Goal: Task Accomplishment & Management: Complete application form

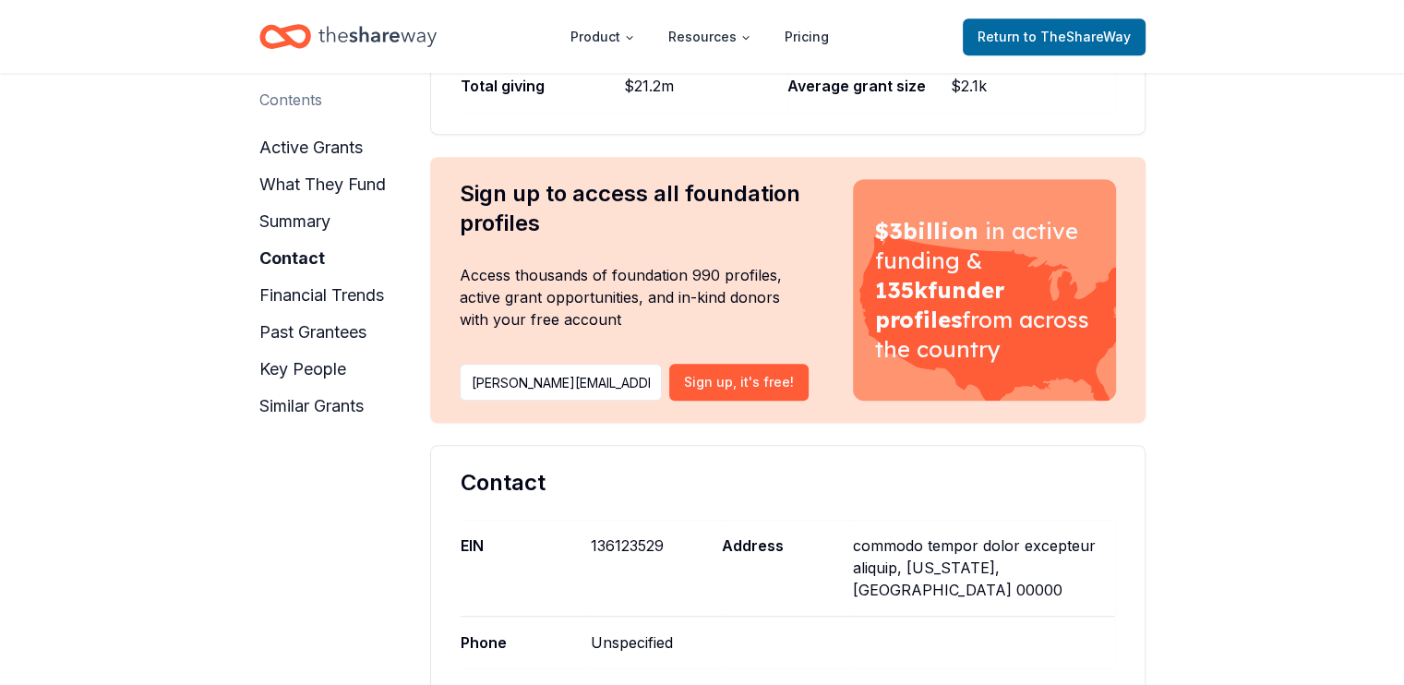
scroll to position [0, 1975]
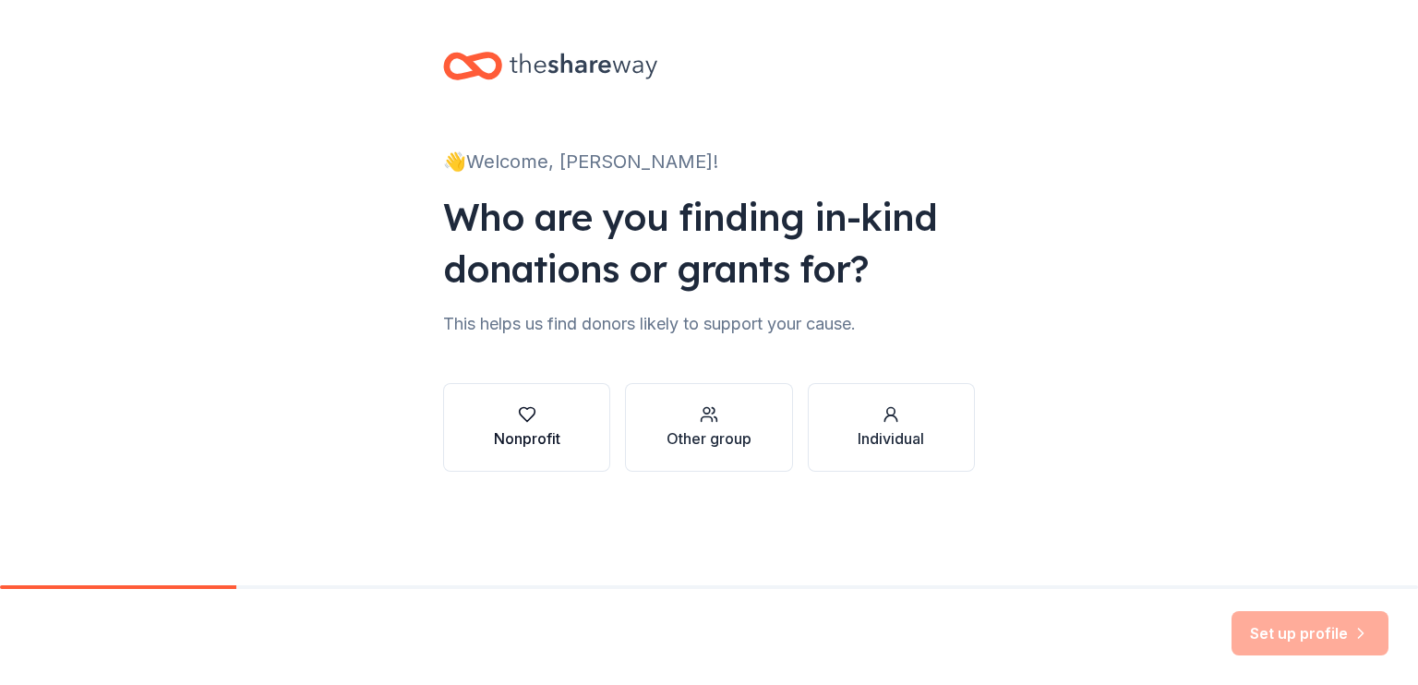
click at [538, 414] on div "button" at bounding box center [527, 414] width 66 height 18
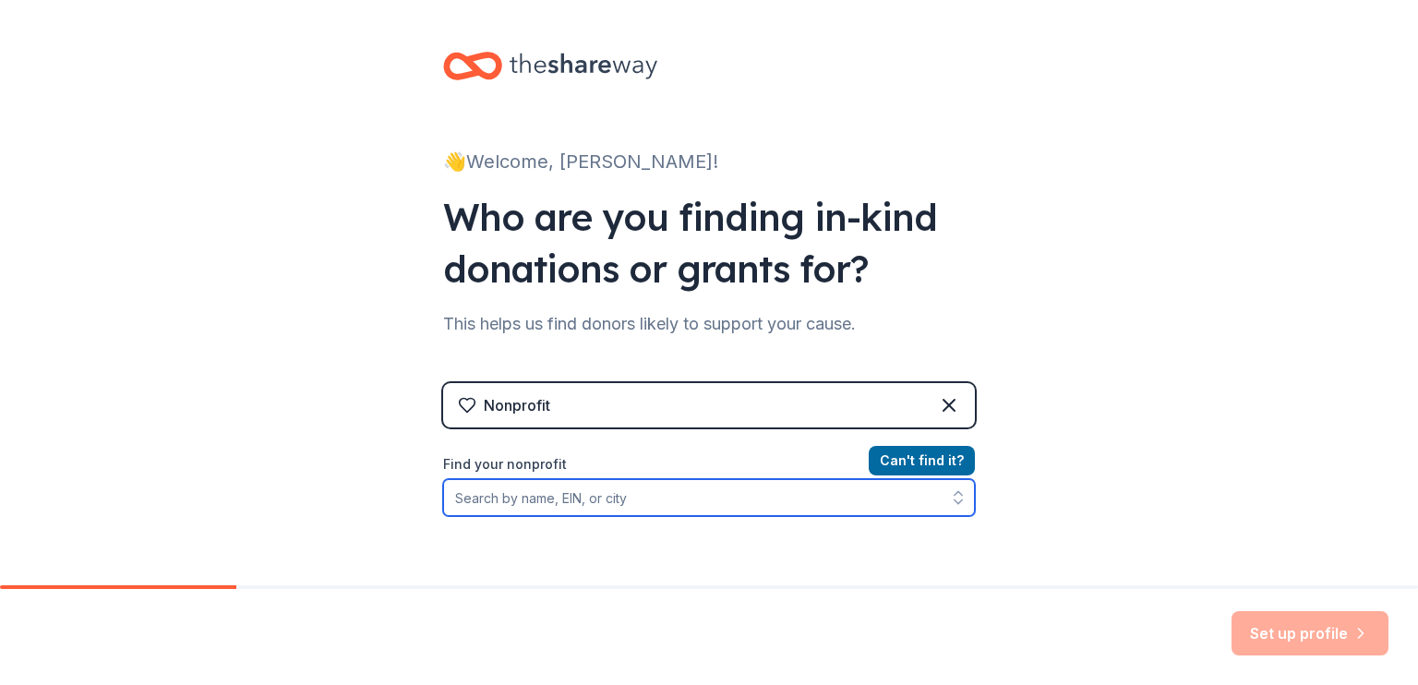
click at [869, 503] on input "Find your nonprofit" at bounding box center [709, 497] width 532 height 37
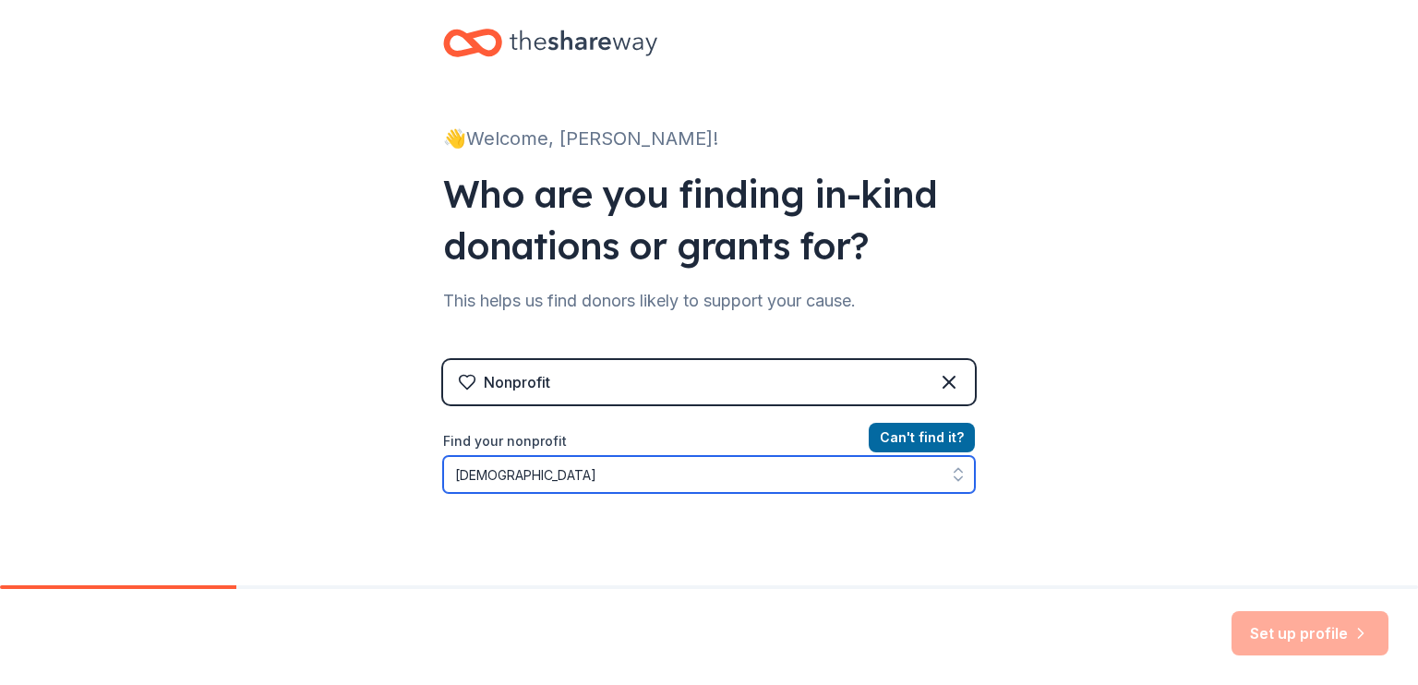
type input "First Baptist"
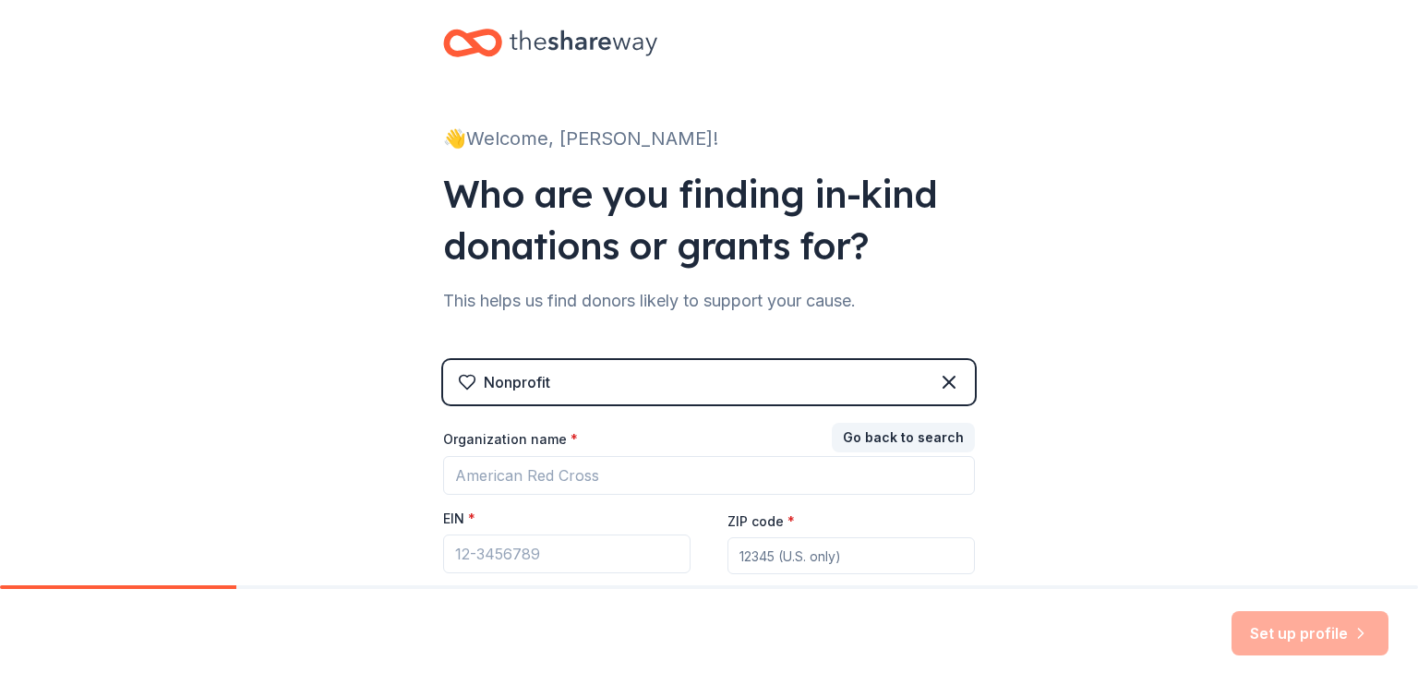
click at [968, 526] on div "👋 Welcome, Haley! Who are you finding in-kind donations or grants for? This hel…" at bounding box center [708, 357] width 591 height 760
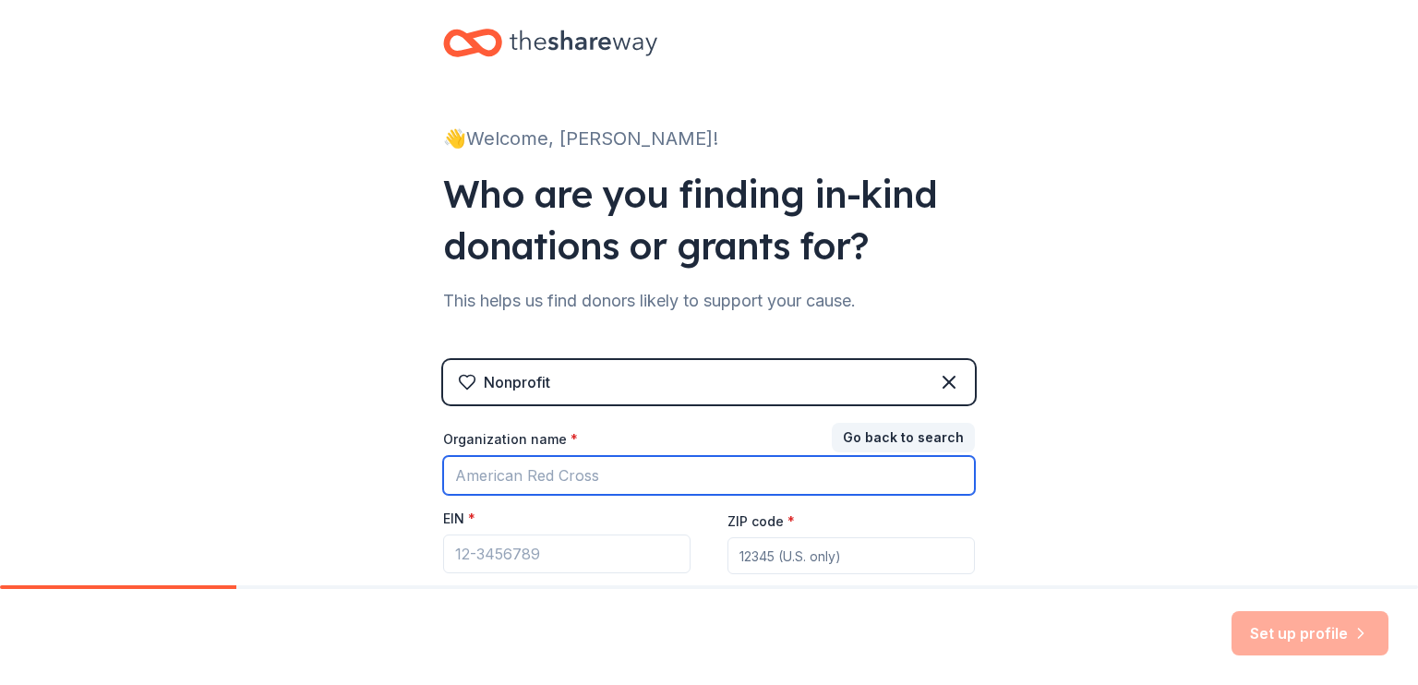
click at [671, 476] on input "Organization name *" at bounding box center [709, 475] width 532 height 39
type input "First Baptist Church of Coldwater/His Spot for Tots"
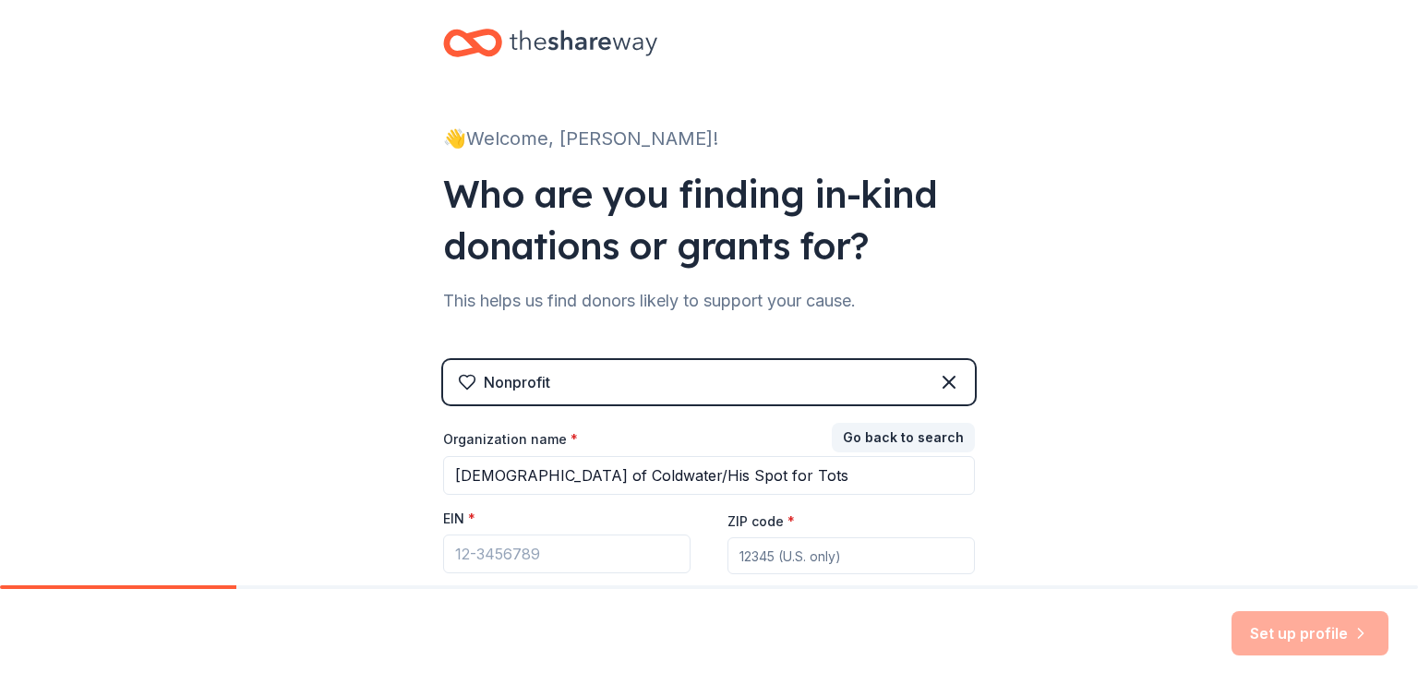
type input "49036"
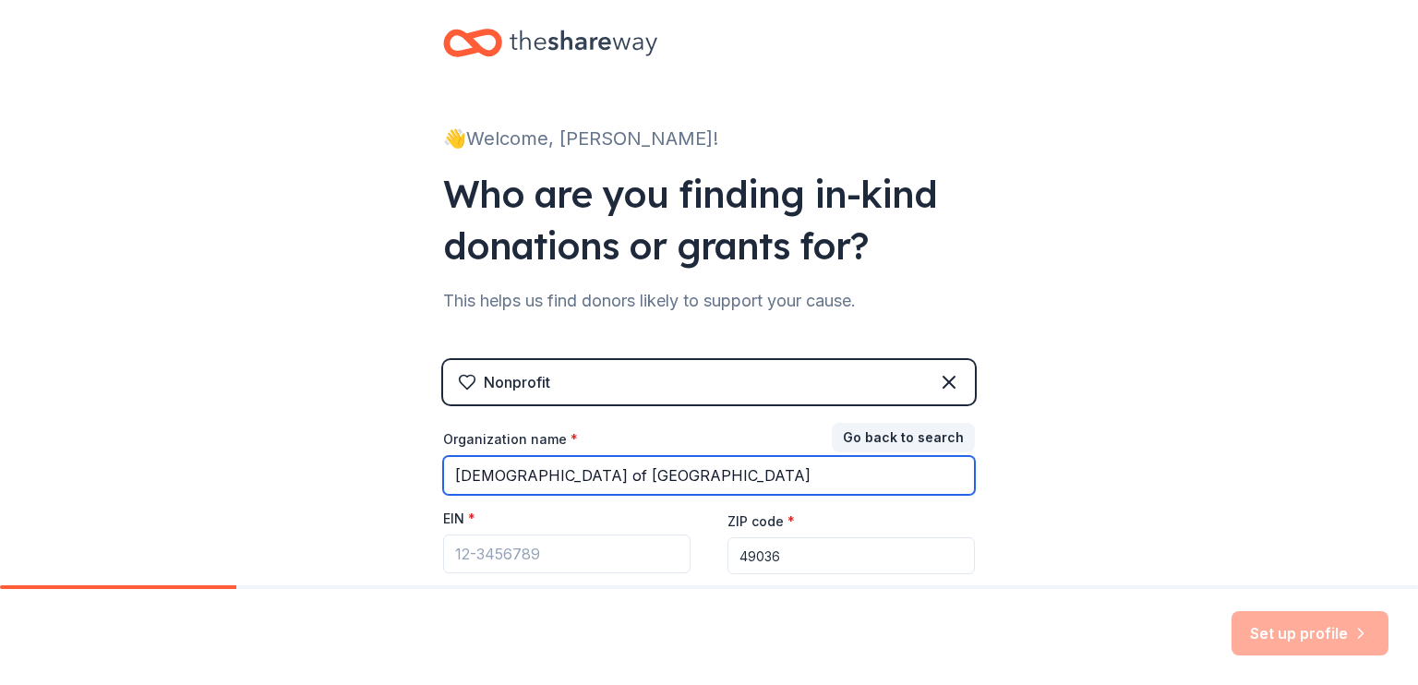
type input "First Baptist Church of Coldwater"
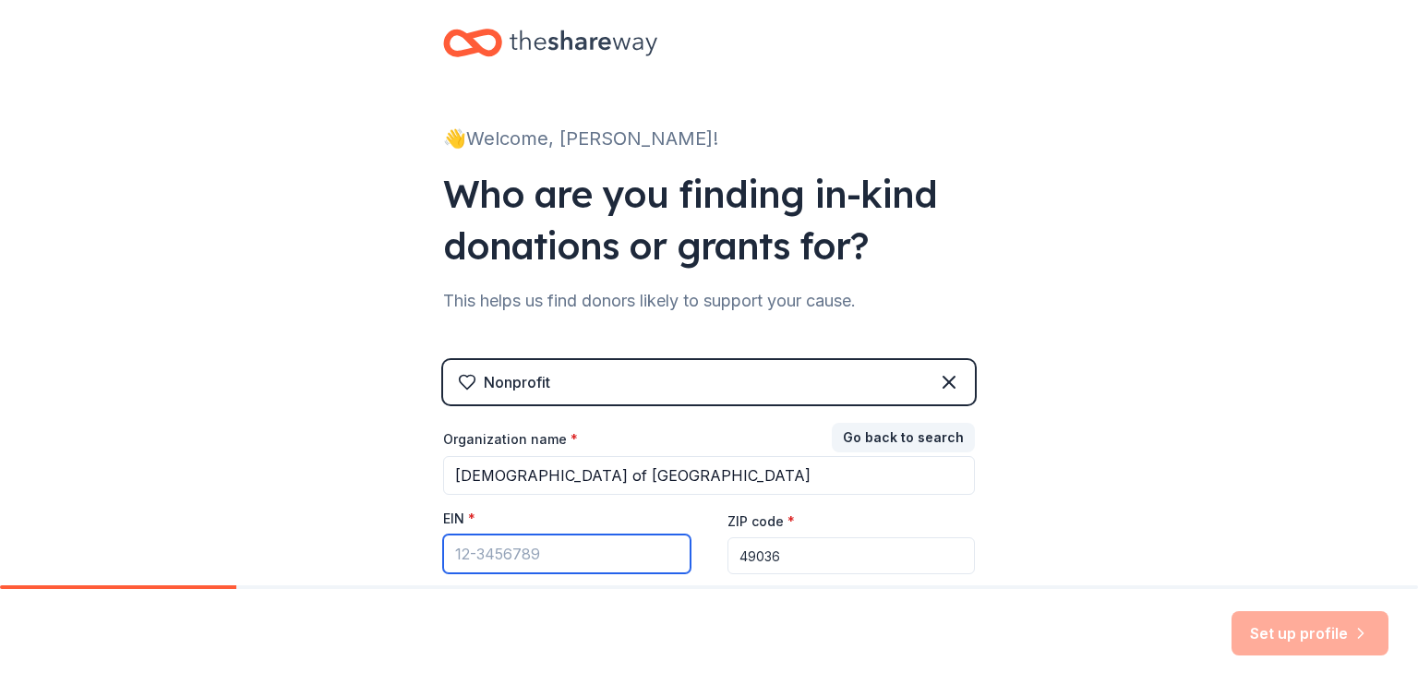
click at [609, 551] on input "EIN *" at bounding box center [566, 553] width 247 height 39
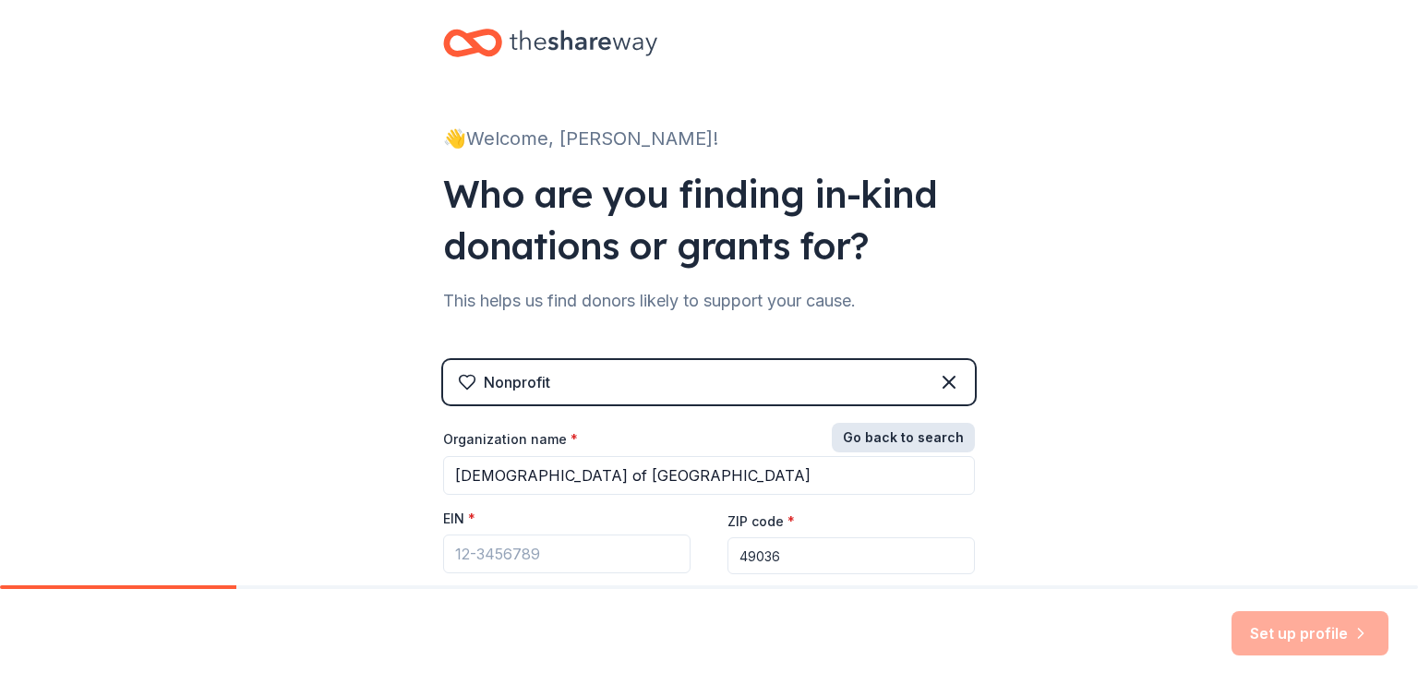
click at [934, 440] on button "Go back to search" at bounding box center [902, 438] width 143 height 30
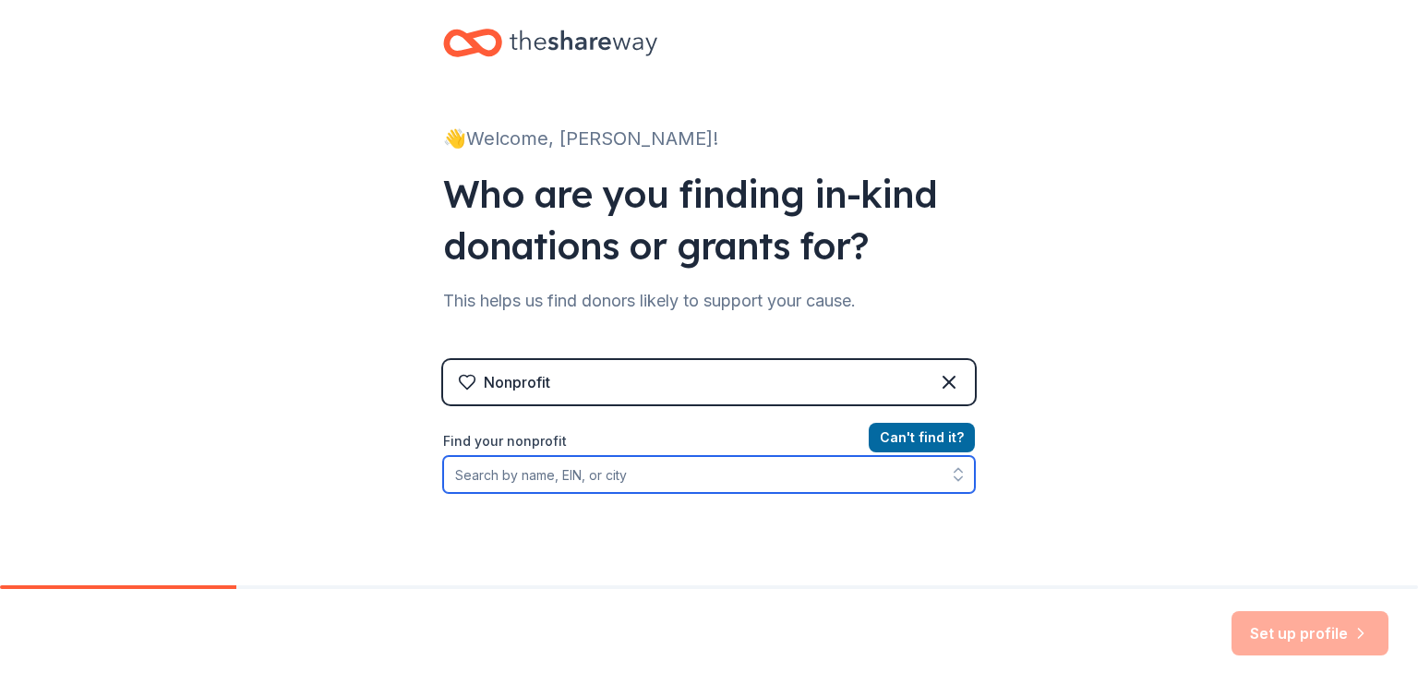
click at [869, 478] on input "Find your nonprofit" at bounding box center [709, 474] width 532 height 37
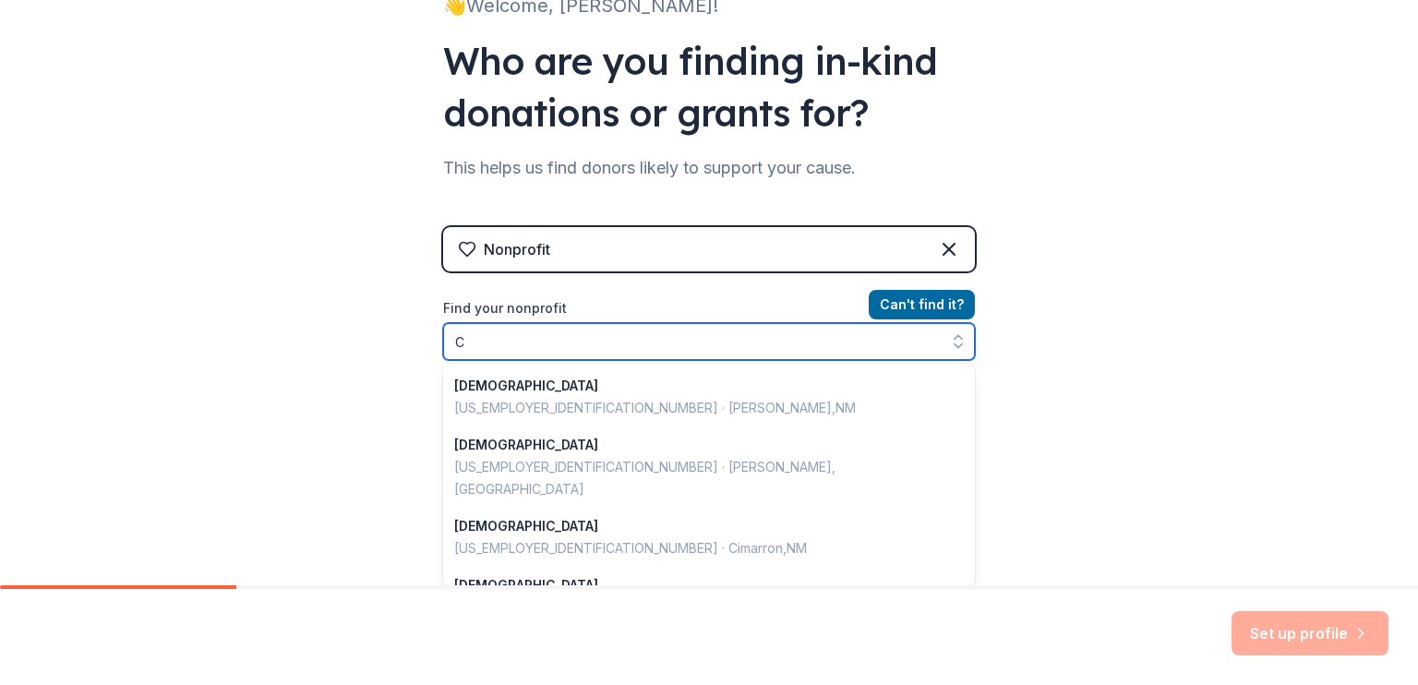
scroll to position [1303, 0]
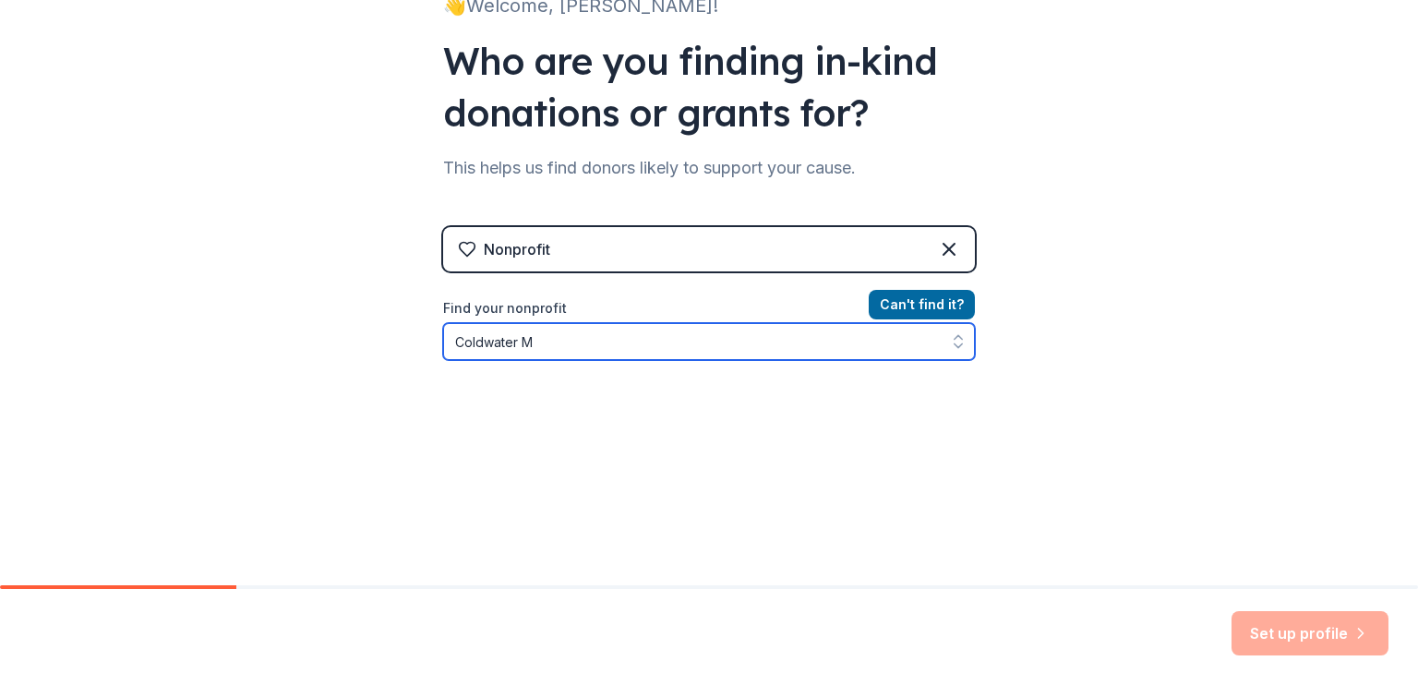
type input "Coldwater MI"
